Goal: Information Seeking & Learning: Learn about a topic

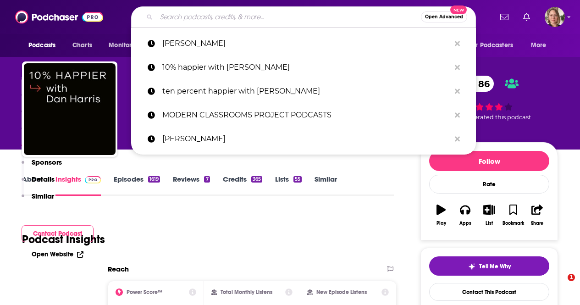
click at [322, 19] on input "Search podcasts, credits, & more..." at bounding box center [288, 17] width 265 height 15
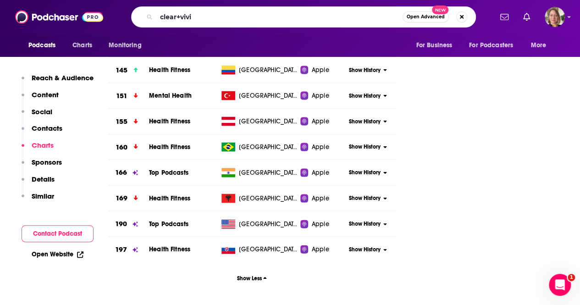
type input "clear+vivid"
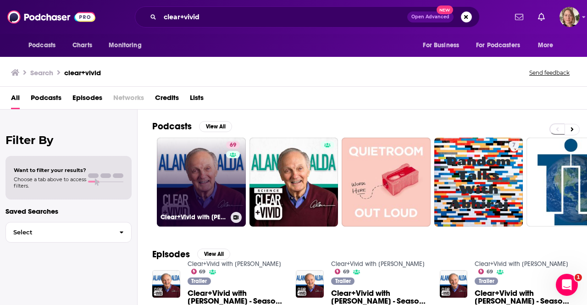
click at [218, 179] on link "69 Clear+Vivid with [PERSON_NAME]" at bounding box center [201, 182] width 89 height 89
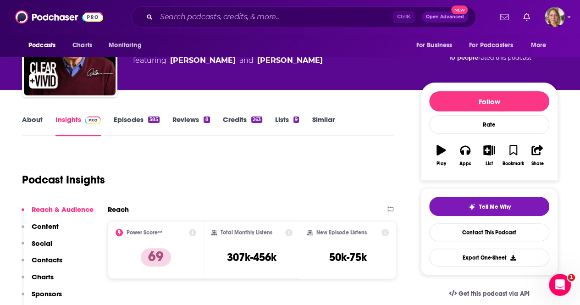
scroll to position [138, 0]
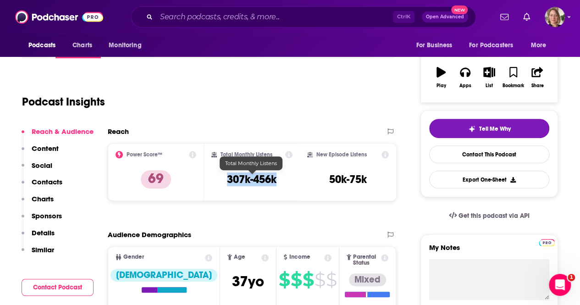
drag, startPoint x: 283, startPoint y: 178, endPoint x: 226, endPoint y: 177, distance: 56.4
click at [226, 177] on div "Total Monthly Listens 307k-456k" at bounding box center [252, 172] width 82 height 42
copy h3 "307k-456k"
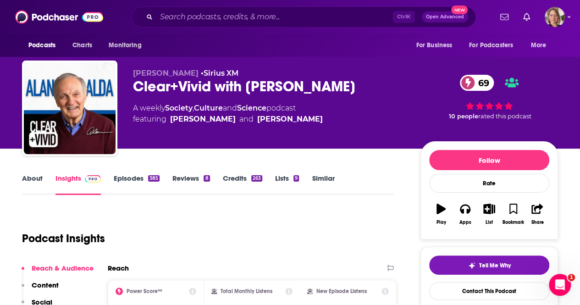
scroll to position [0, 0]
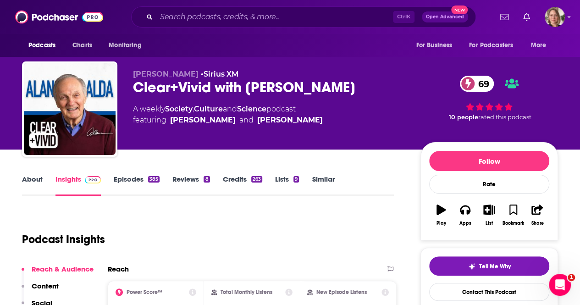
click at [352, 225] on div "Podcast Insights" at bounding box center [204, 233] width 364 height 47
click at [27, 181] on link "About" at bounding box center [32, 185] width 21 height 21
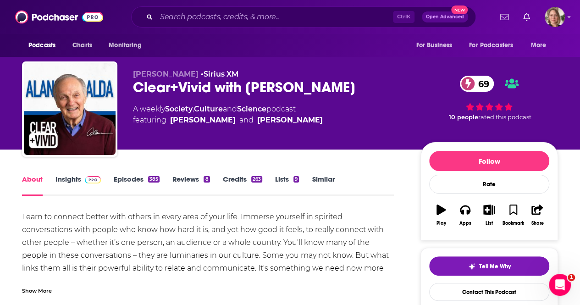
click at [37, 291] on div "Show More" at bounding box center [37, 290] width 30 height 9
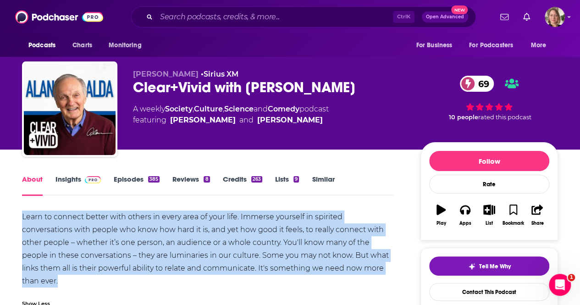
drag, startPoint x: 22, startPoint y: 216, endPoint x: 69, endPoint y: 279, distance: 78.4
click at [69, 279] on div "Learn to connect better with others in every area of your life. Immerse yoursel…" at bounding box center [208, 248] width 372 height 77
copy div "Learn to connect better with others in every area of your life. Immerse yoursel…"
click at [462, 213] on icon "button" at bounding box center [465, 209] width 10 height 9
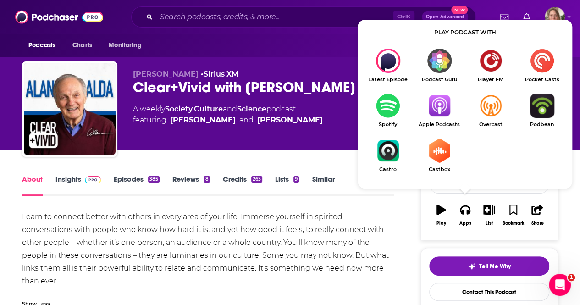
click at [420, 83] on ul "Latest Episode Podcast Guru Player FM Pocket Casts Spotify Apple Podcasts Overc…" at bounding box center [464, 116] width 205 height 135
click at [427, 106] on img "Show Listen On dropdown" at bounding box center [439, 106] width 51 height 24
